Goal: Task Accomplishment & Management: Manage account settings

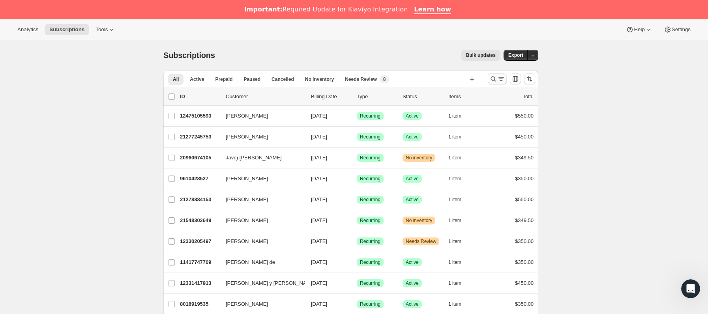
click at [492, 79] on icon "Buscar y filtrar resultados" at bounding box center [493, 79] width 8 height 8
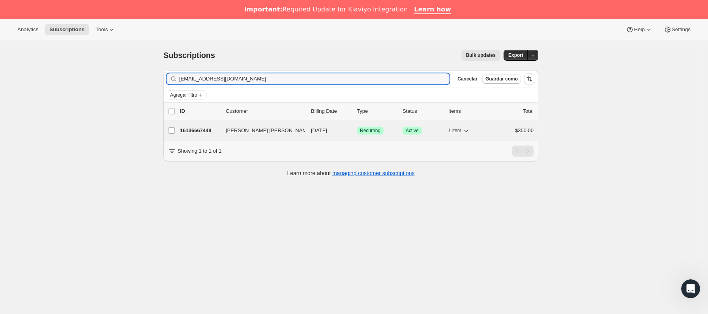
type input "[EMAIL_ADDRESS][DOMAIN_NAME]"
click at [215, 129] on p "16136667449" at bounding box center [199, 131] width 39 height 8
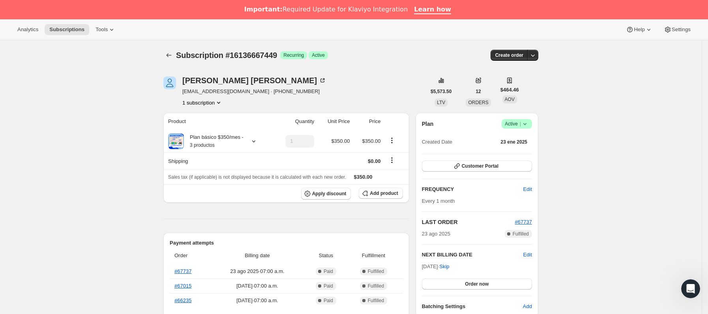
click at [529, 128] on icon at bounding box center [525, 124] width 8 height 8
click at [514, 153] on span "Cancel subscription" at bounding box center [520, 153] width 45 height 6
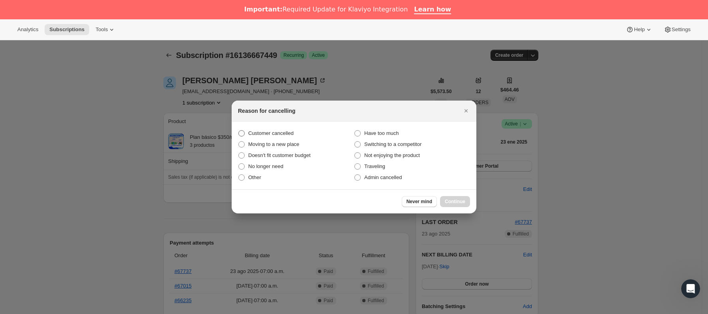
click at [282, 133] on span "Customer cancelled" at bounding box center [270, 133] width 45 height 6
click at [239, 131] on input "Customer cancelled" at bounding box center [238, 130] width 0 height 0
radio input "true"
click at [450, 202] on span "Continue" at bounding box center [455, 202] width 21 height 6
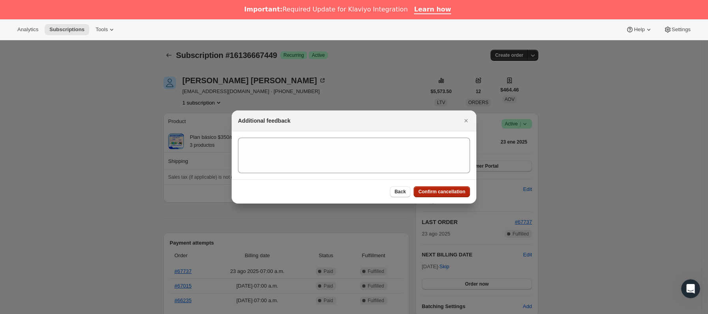
click at [450, 192] on span "Confirm cancellation" at bounding box center [441, 192] width 47 height 6
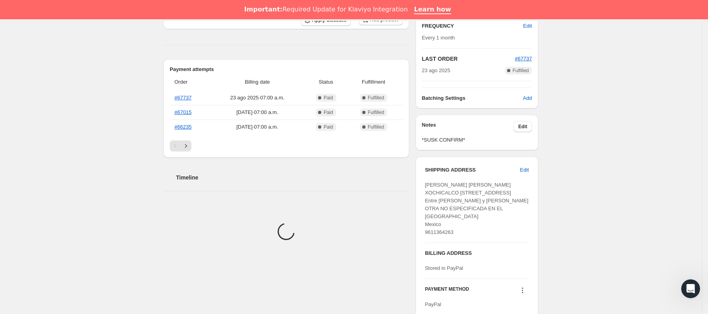
scroll to position [237, 0]
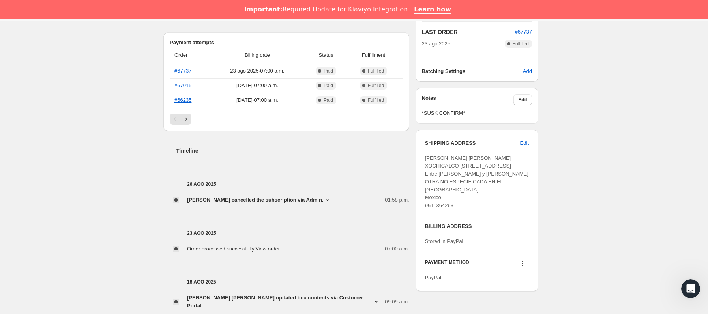
click at [441, 193] on span "[PERSON_NAME] [PERSON_NAME] XOCHICALCO [STREET_ADDRESS] Entre [PERSON_NAME] y […" at bounding box center [476, 181] width 103 height 53
copy span "03020"
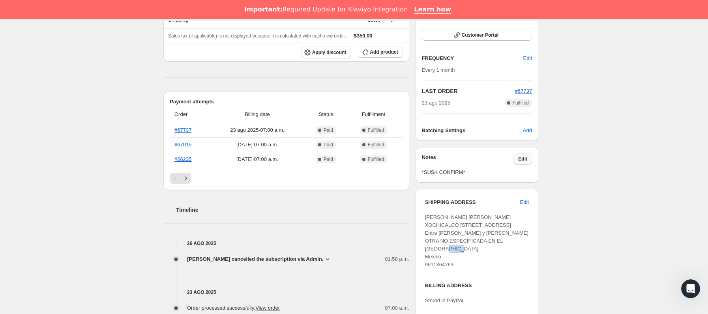
click at [532, 160] on button "Edit" at bounding box center [523, 159] width 19 height 11
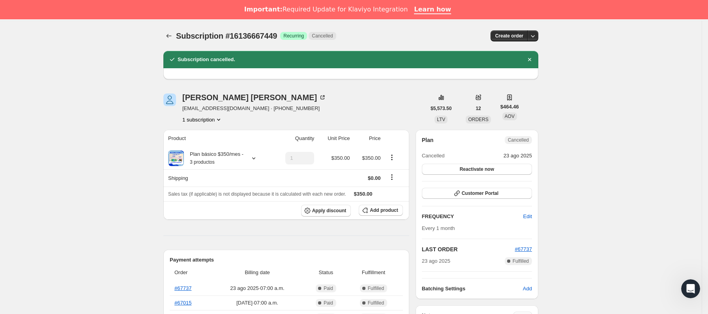
scroll to position [178, 0]
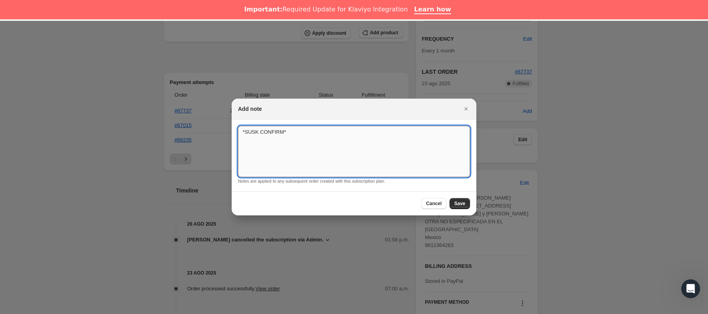
click at [362, 134] on textarea "*SUSK CONFIRM*" at bounding box center [354, 151] width 232 height 51
type textarea "*SUSK CONFIRM* sale por varios meses"
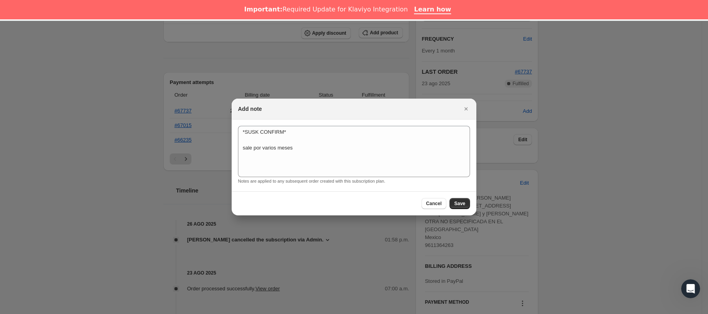
click at [465, 210] on div "Cancel Save" at bounding box center [354, 203] width 245 height 24
click at [468, 201] on button "Save" at bounding box center [460, 203] width 21 height 11
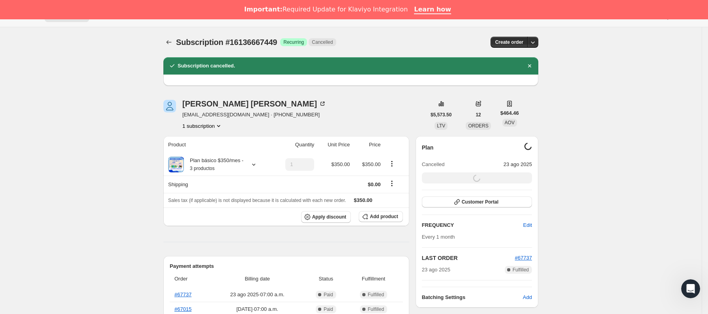
scroll to position [0, 0]
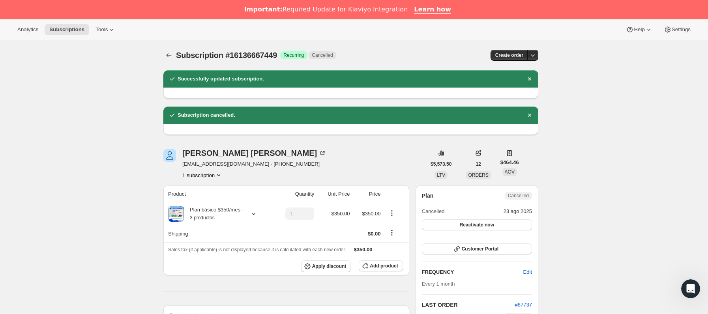
click at [171, 51] on button "Subscriptions" at bounding box center [168, 55] width 11 height 11
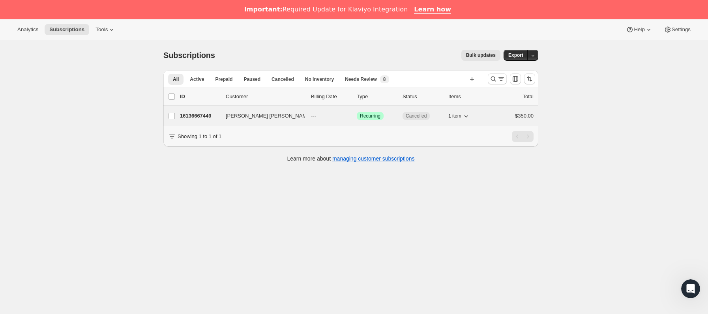
click at [236, 116] on span "[PERSON_NAME] [PERSON_NAME]" at bounding box center [269, 116] width 86 height 8
click at [279, 116] on button "[PERSON_NAME] [PERSON_NAME]" at bounding box center [260, 116] width 79 height 13
click at [266, 119] on span "[PERSON_NAME] [PERSON_NAME]" at bounding box center [269, 116] width 86 height 8
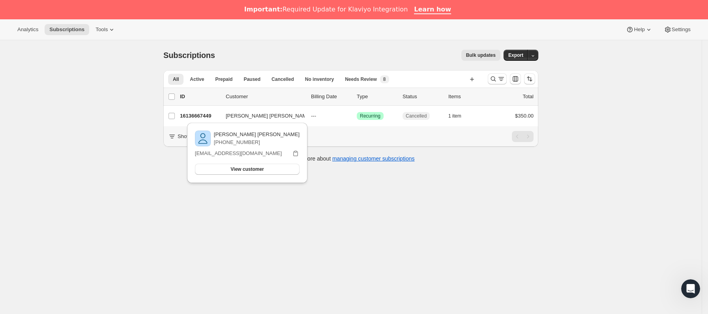
click at [198, 121] on div "[PERSON_NAME] [PERSON_NAME] [PHONE_NUMBER] [EMAIL_ADDRESS][DOMAIN_NAME] View cu…" at bounding box center [247, 155] width 127 height 69
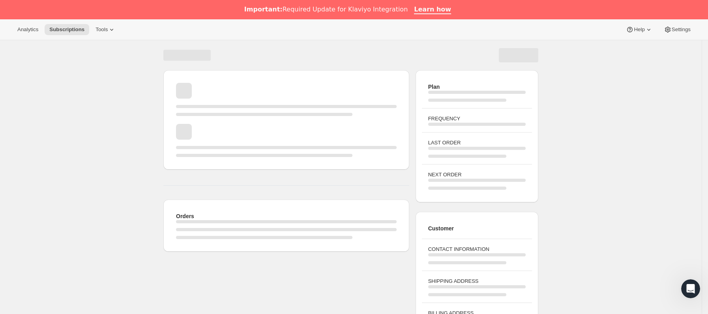
click at [198, 115] on div "Cargando página" at bounding box center [264, 114] width 176 height 3
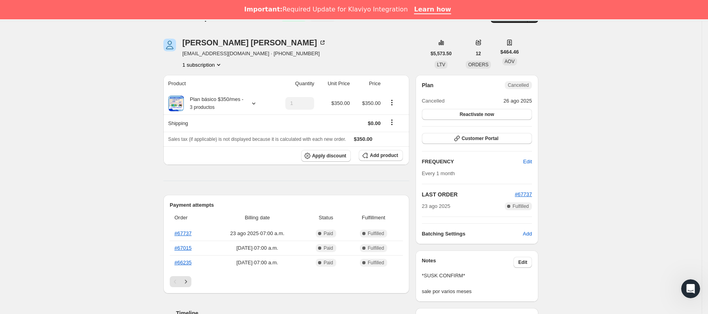
scroll to position [59, 0]
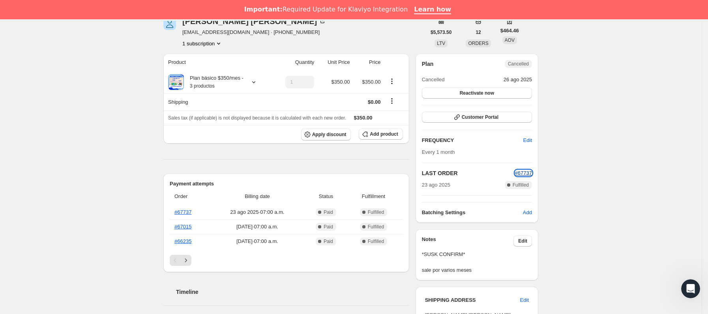
click at [531, 176] on span "#67737" at bounding box center [523, 173] width 17 height 6
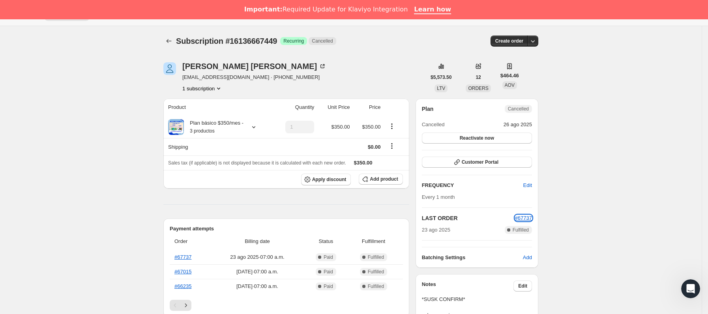
scroll to position [0, 0]
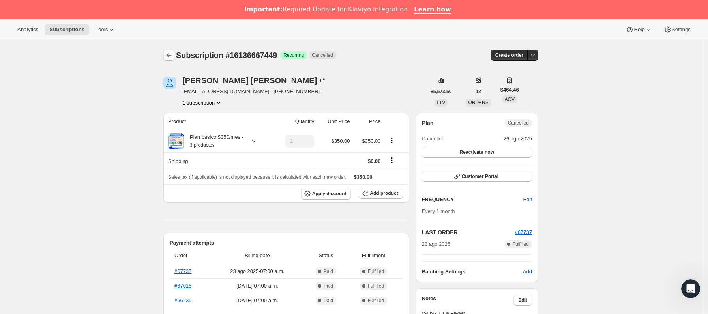
click at [169, 51] on button "Subscriptions" at bounding box center [168, 55] width 11 height 11
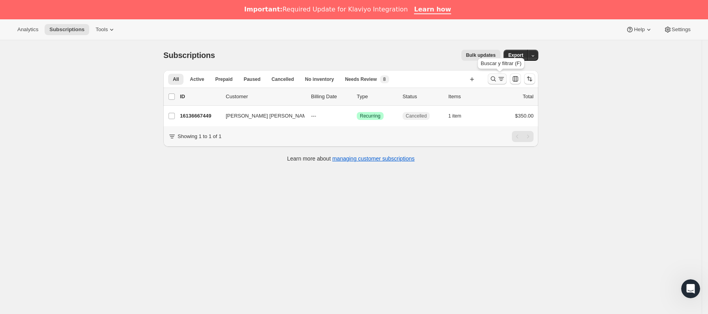
click at [494, 82] on icon "Buscar y filtrar resultados" at bounding box center [493, 79] width 8 height 8
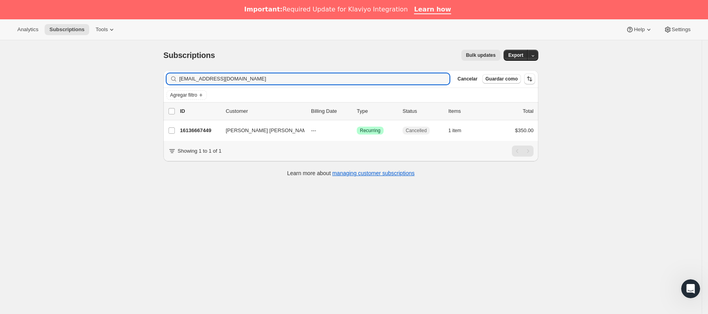
drag, startPoint x: 317, startPoint y: 80, endPoint x: 32, endPoint y: 97, distance: 285.9
click at [32, 97] on div "Subscriptions. Esta página está lista Subscriptions Bulk updates Más acciones B…" at bounding box center [351, 197] width 702 height 314
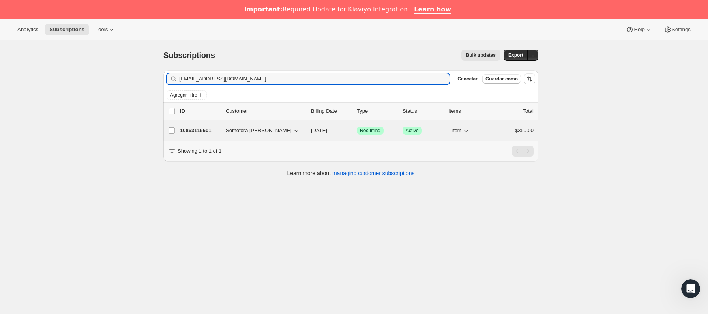
type input "[EMAIL_ADDRESS][DOMAIN_NAME]"
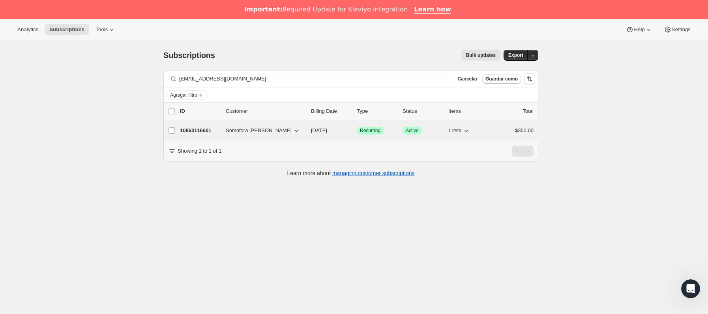
click at [224, 128] on div "10863116601 Somófora [PERSON_NAME] [DATE] Logrado Recurring Logrado Active 1 it…" at bounding box center [357, 130] width 354 height 11
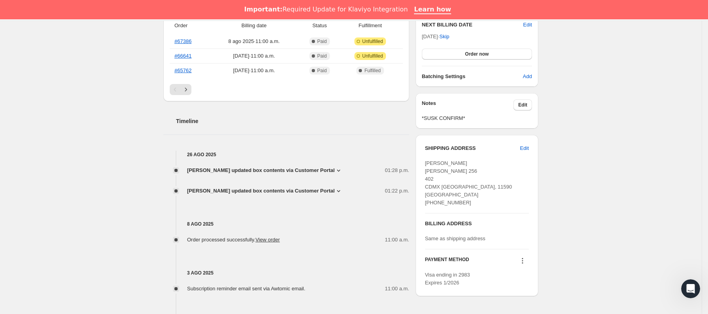
scroll to position [296, 0]
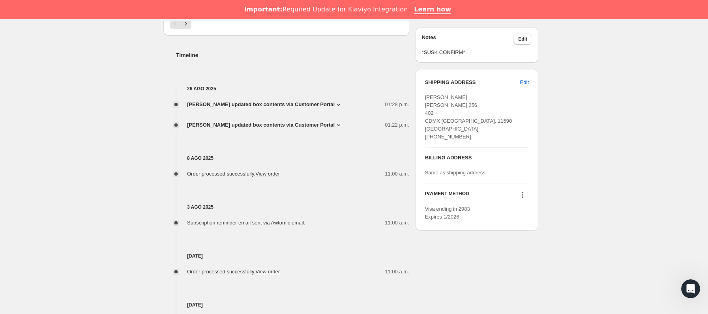
click at [322, 127] on span "[PERSON_NAME] updated box contents via Customer Portal" at bounding box center [261, 125] width 148 height 8
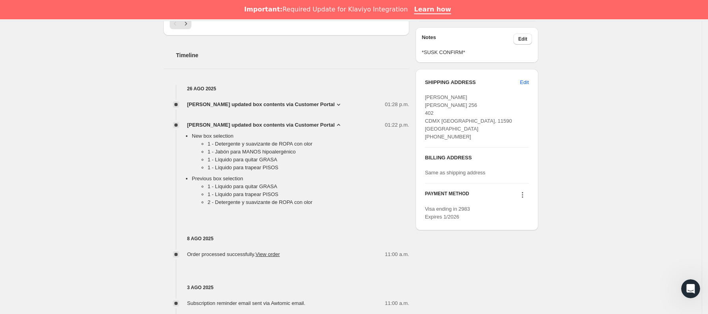
click at [335, 101] on span "[PERSON_NAME] updated box contents via Customer Portal" at bounding box center [261, 105] width 148 height 8
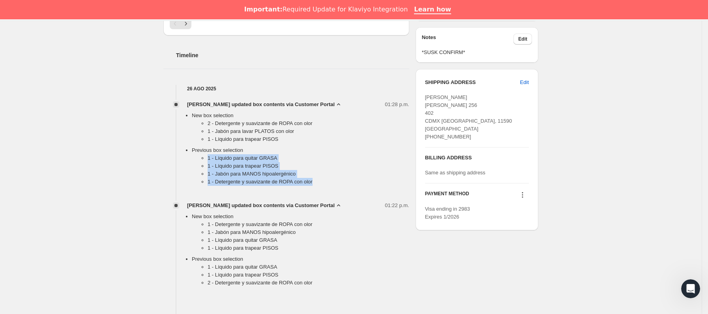
drag, startPoint x: 205, startPoint y: 159, endPoint x: 315, endPoint y: 183, distance: 112.7
click at [315, 183] on ul "1 - Líquido para quitar GRASA 1 - Líquido para trapear PISOS 1 - Jabón para MAN…" at bounding box center [301, 171] width 218 height 35
copy ul "1 - Líquido para quitar GRASA 1 - Líquido para trapear PISOS 1 - Jabón para MAN…"
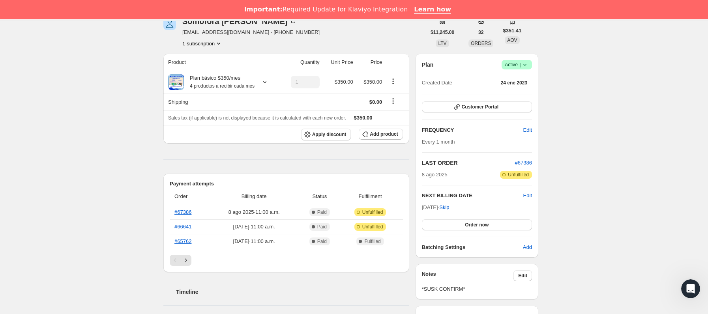
scroll to position [0, 0]
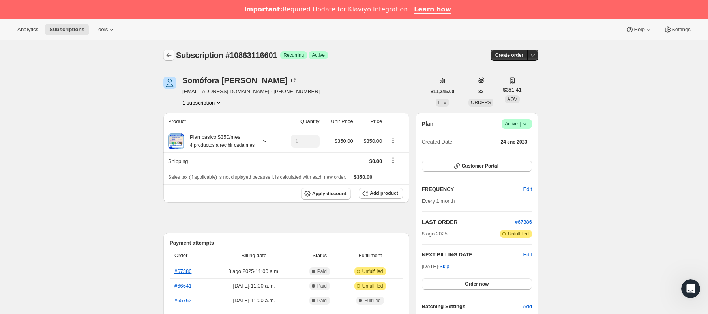
click at [170, 52] on icon "Subscriptions" at bounding box center [169, 55] width 8 height 8
